Goal: Task Accomplishment & Management: Manage account settings

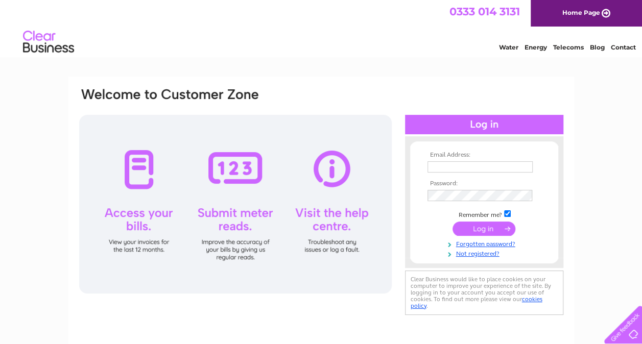
click at [432, 165] on input "text" at bounding box center [480, 166] width 105 height 11
drag, startPoint x: 529, startPoint y: 169, endPoint x: 368, endPoint y: 172, distance: 161.0
click at [368, 172] on div "Email Address: anna.fedoraeva@mango.com Password:" at bounding box center [321, 203] width 486 height 232
paste input "ricardo.thomas"
type input "ricardo.thomas@mango.com"
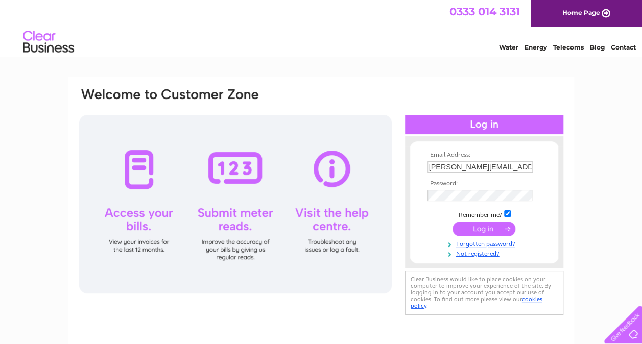
click at [484, 231] on input "submit" at bounding box center [484, 229] width 63 height 14
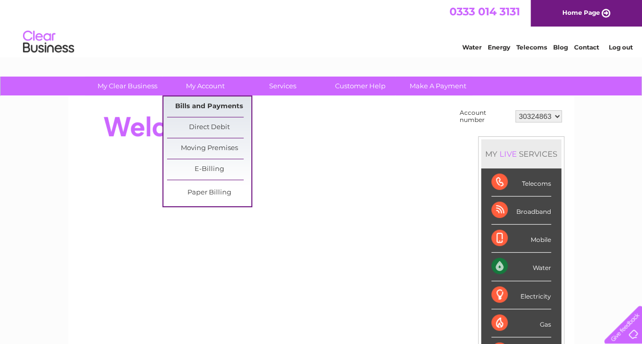
click at [211, 100] on link "Bills and Payments" at bounding box center [209, 107] width 84 height 20
click at [232, 106] on link "Bills and Payments" at bounding box center [209, 107] width 84 height 20
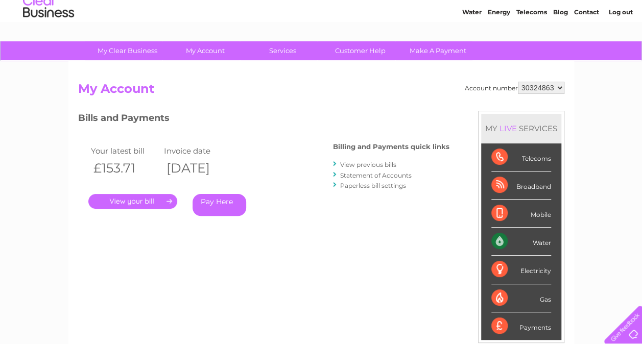
scroll to position [51, 0]
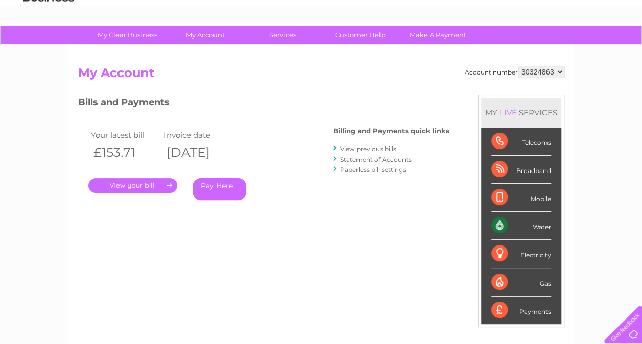
click at [157, 189] on link "." at bounding box center [132, 185] width 89 height 15
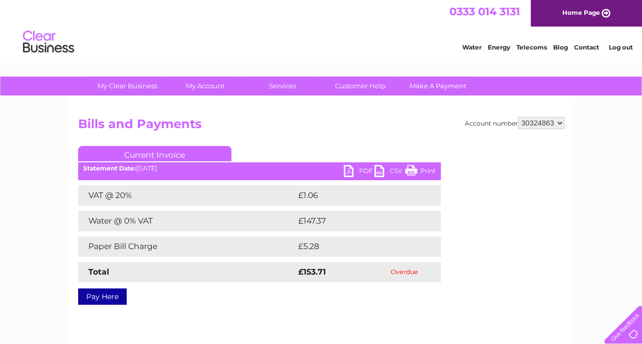
click at [361, 171] on link "PDF" at bounding box center [359, 172] width 31 height 15
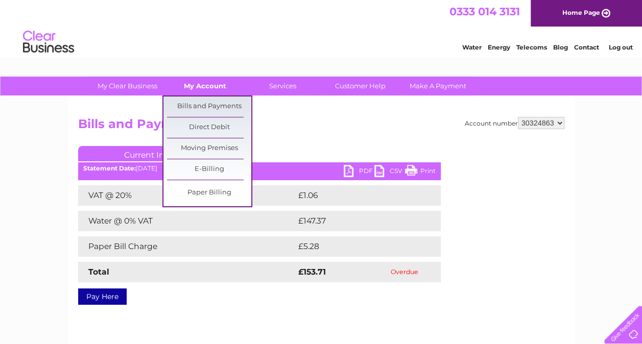
click at [206, 92] on link "My Account" at bounding box center [205, 86] width 84 height 19
click at [214, 123] on link "Direct Debit" at bounding box center [209, 128] width 84 height 20
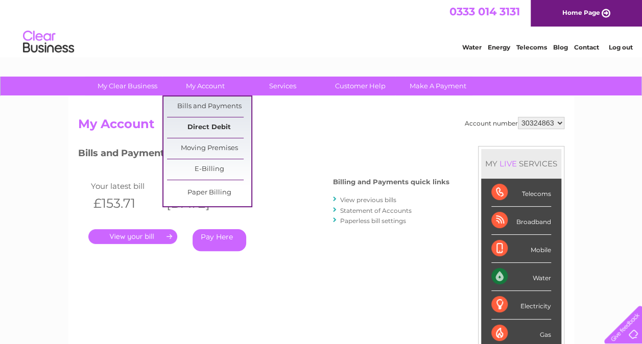
click at [207, 128] on link "Direct Debit" at bounding box center [209, 128] width 84 height 20
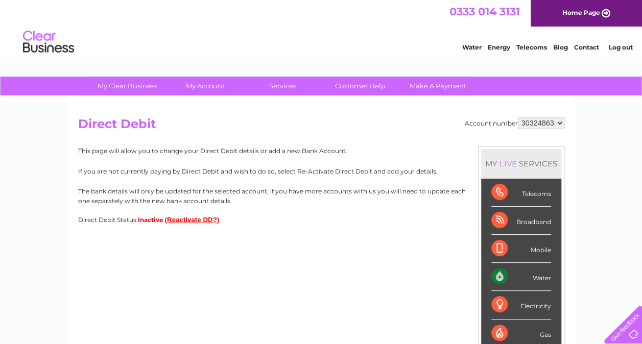
click at [209, 220] on button "(Reactivate DD?)" at bounding box center [192, 220] width 55 height 8
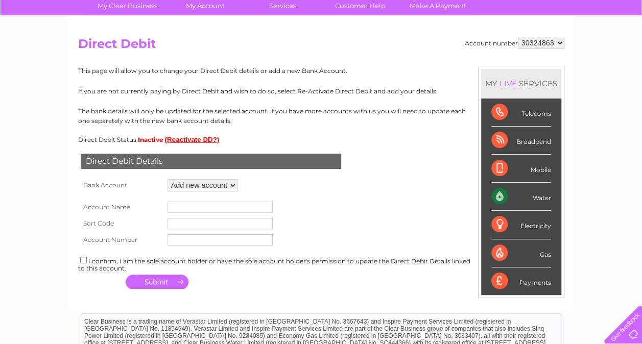
scroll to position [102, 0]
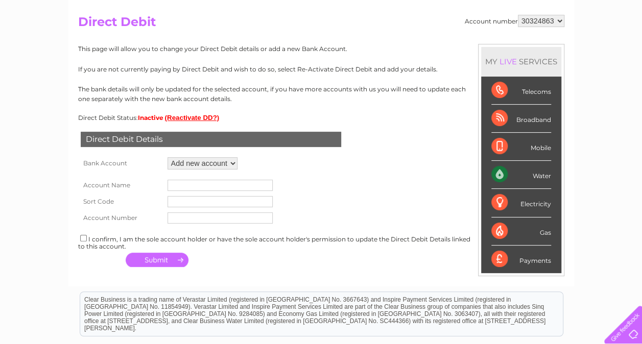
click at [221, 161] on select "Add new account" at bounding box center [203, 163] width 70 height 12
click at [168, 157] on select "Add new account" at bounding box center [203, 163] width 70 height 12
click at [215, 181] on input "text" at bounding box center [220, 185] width 105 height 11
drag, startPoint x: 185, startPoint y: 188, endPoint x: 195, endPoint y: 184, distance: 10.7
click at [185, 188] on input "text" at bounding box center [220, 185] width 105 height 11
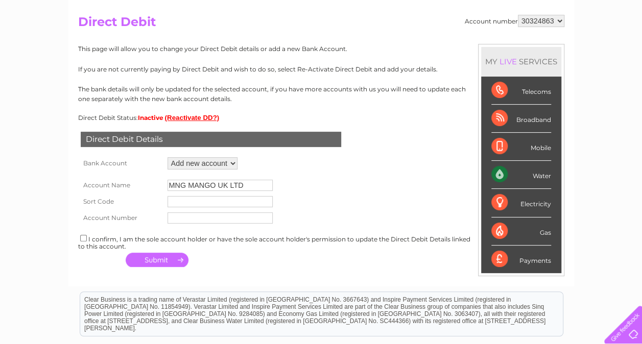
type input "MNG MANGO UK LTD"
click at [258, 200] on input "text" at bounding box center [220, 201] width 105 height 11
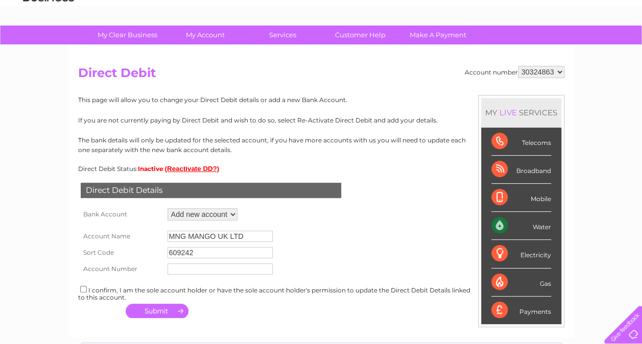
type input "609242"
click at [259, 269] on input "text" at bounding box center [220, 269] width 105 height 11
type input "76973990"
click at [380, 224] on form "Account Name MNG MANGO UK LTD Sort Code 609242 Account Number 76973990" at bounding box center [321, 250] width 486 height 54
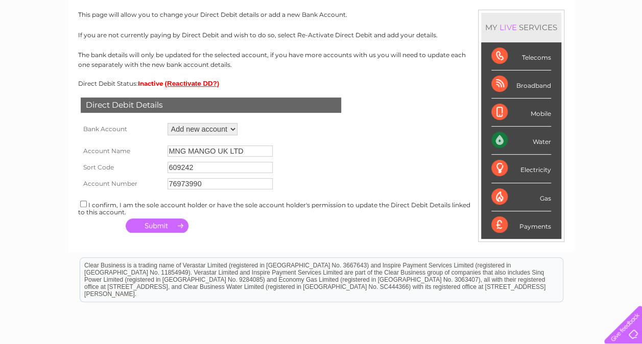
scroll to position [153, 0]
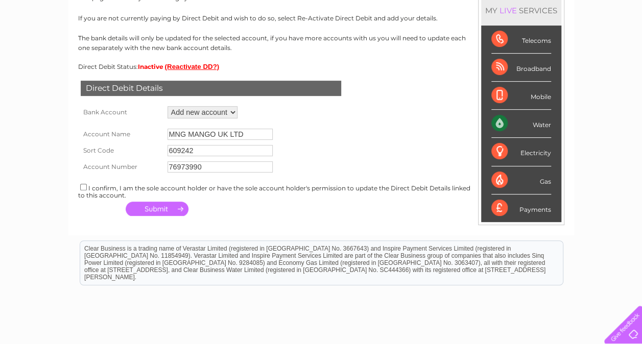
click at [80, 186] on input "checkbox" at bounding box center [83, 187] width 7 height 7
checkbox input "true"
click at [169, 208] on button "button" at bounding box center [157, 209] width 63 height 14
